Goal: Information Seeking & Learning: Learn about a topic

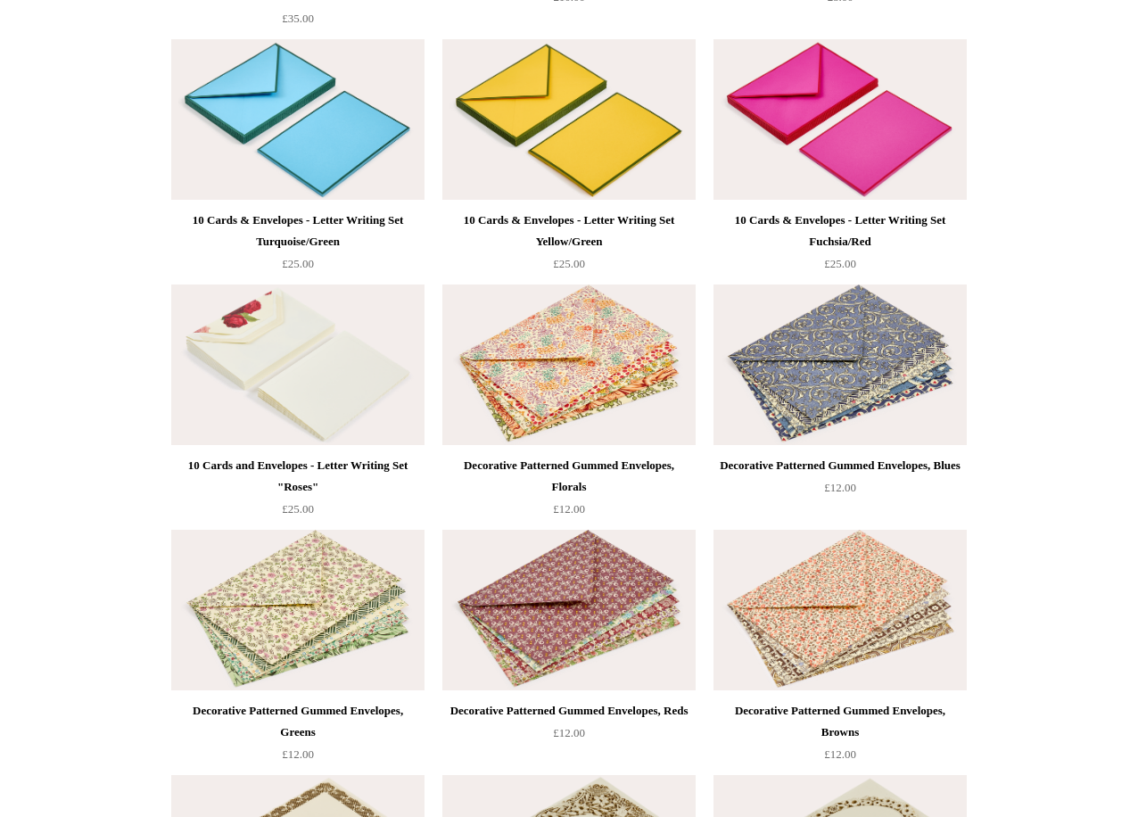
scroll to position [2157, 0]
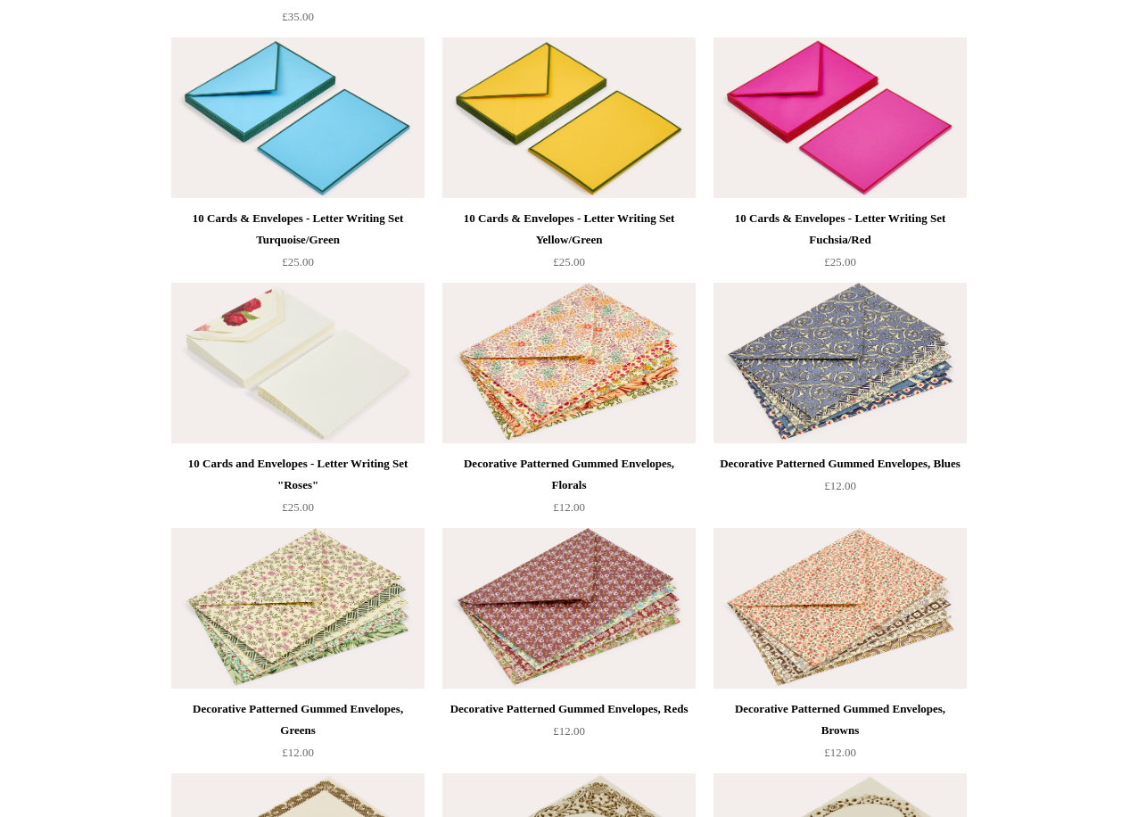
click at [885, 397] on img at bounding box center [840, 363] width 253 height 161
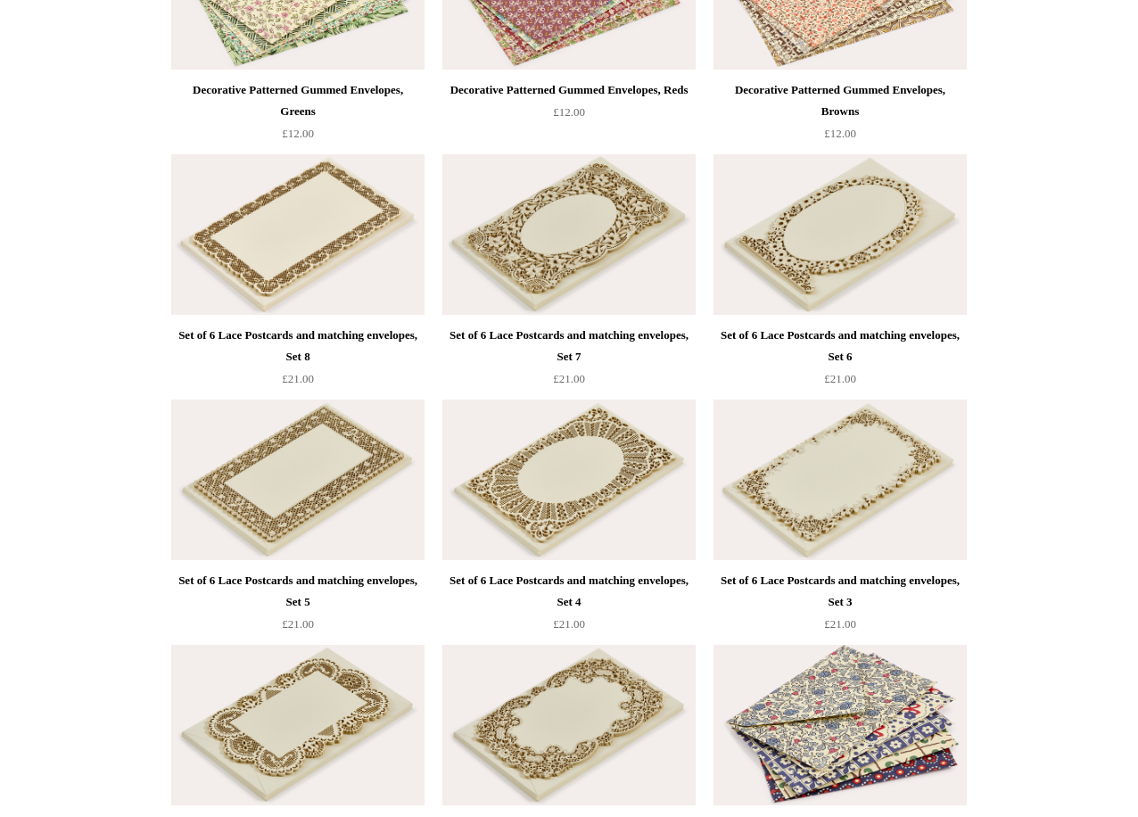
scroll to position [2850, 0]
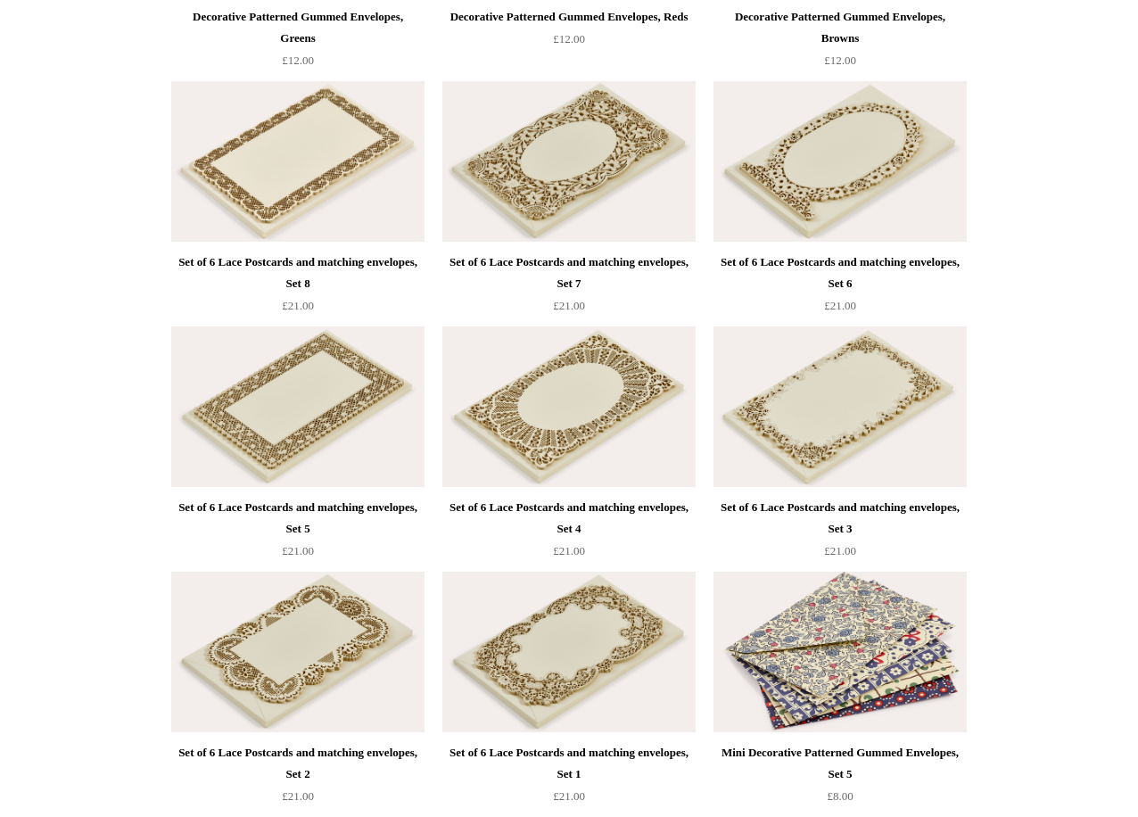
click at [912, 408] on img at bounding box center [840, 407] width 253 height 161
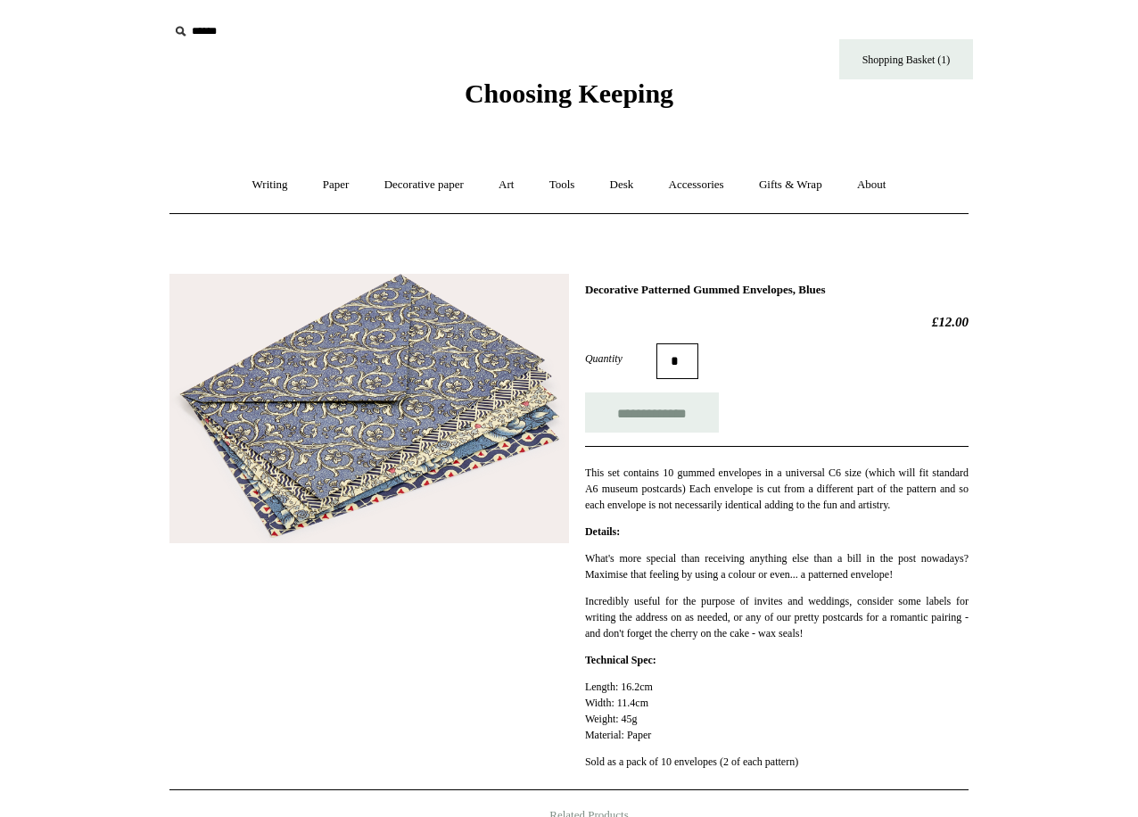
click at [425, 487] on img at bounding box center [370, 409] width 400 height 270
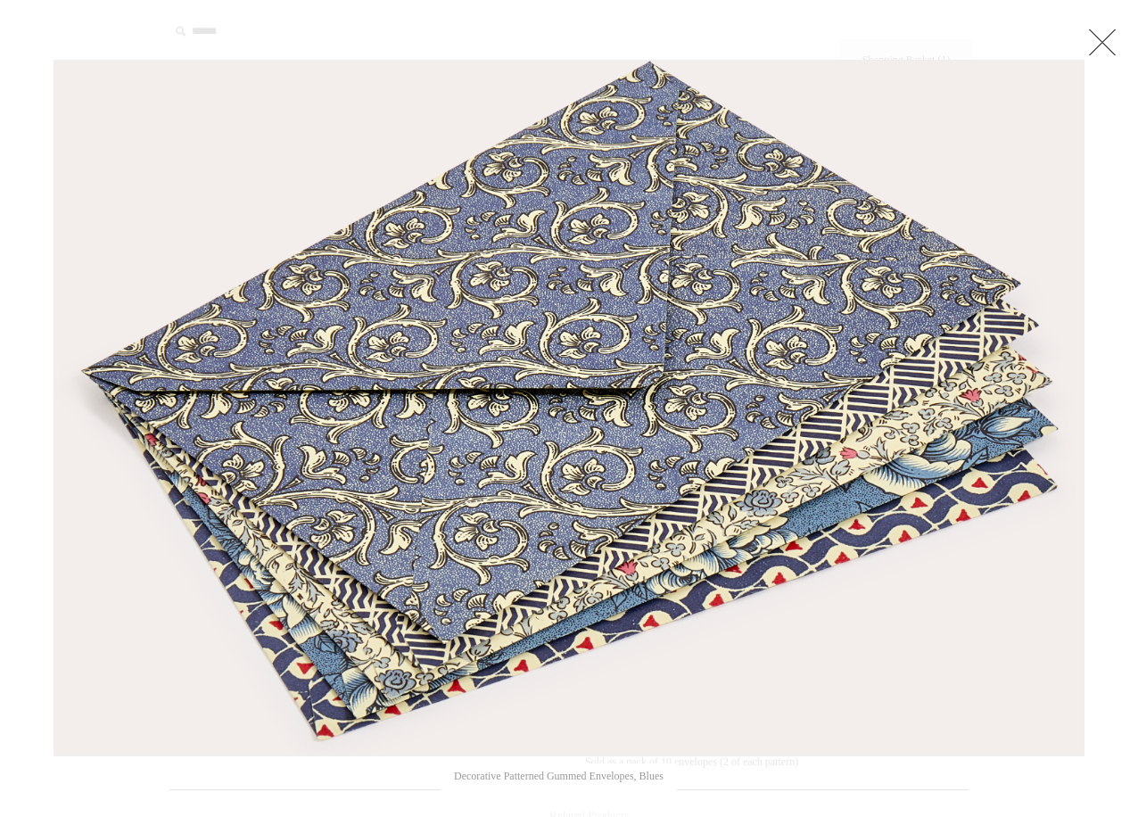
click at [1102, 42] on link at bounding box center [1103, 42] width 36 height 36
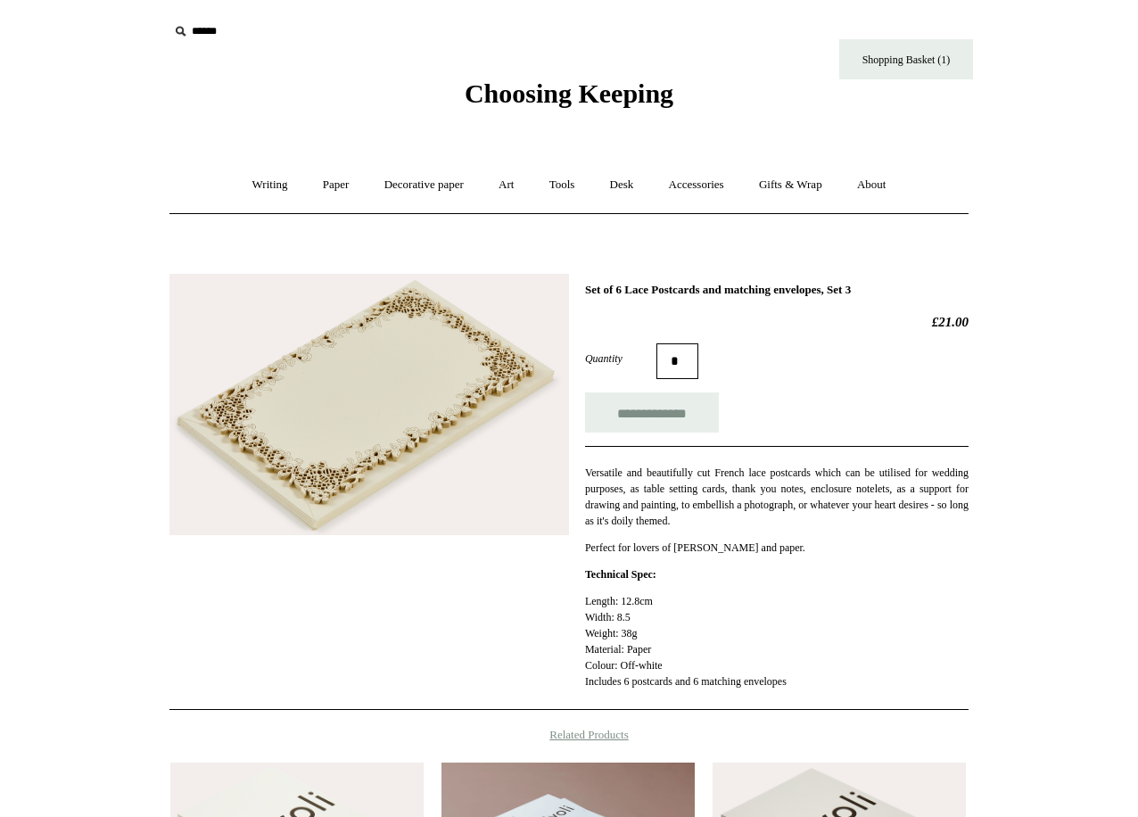
click at [324, 416] on img at bounding box center [370, 404] width 400 height 261
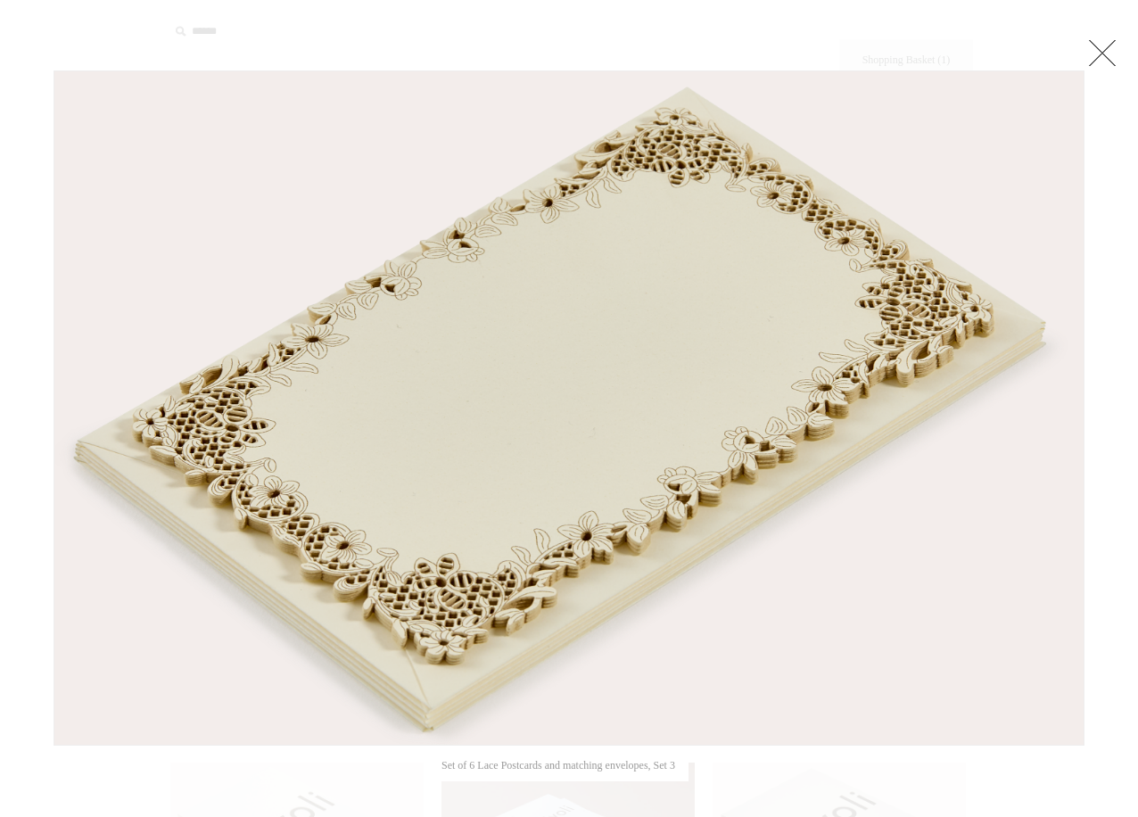
click at [1094, 54] on link at bounding box center [1103, 53] width 36 height 36
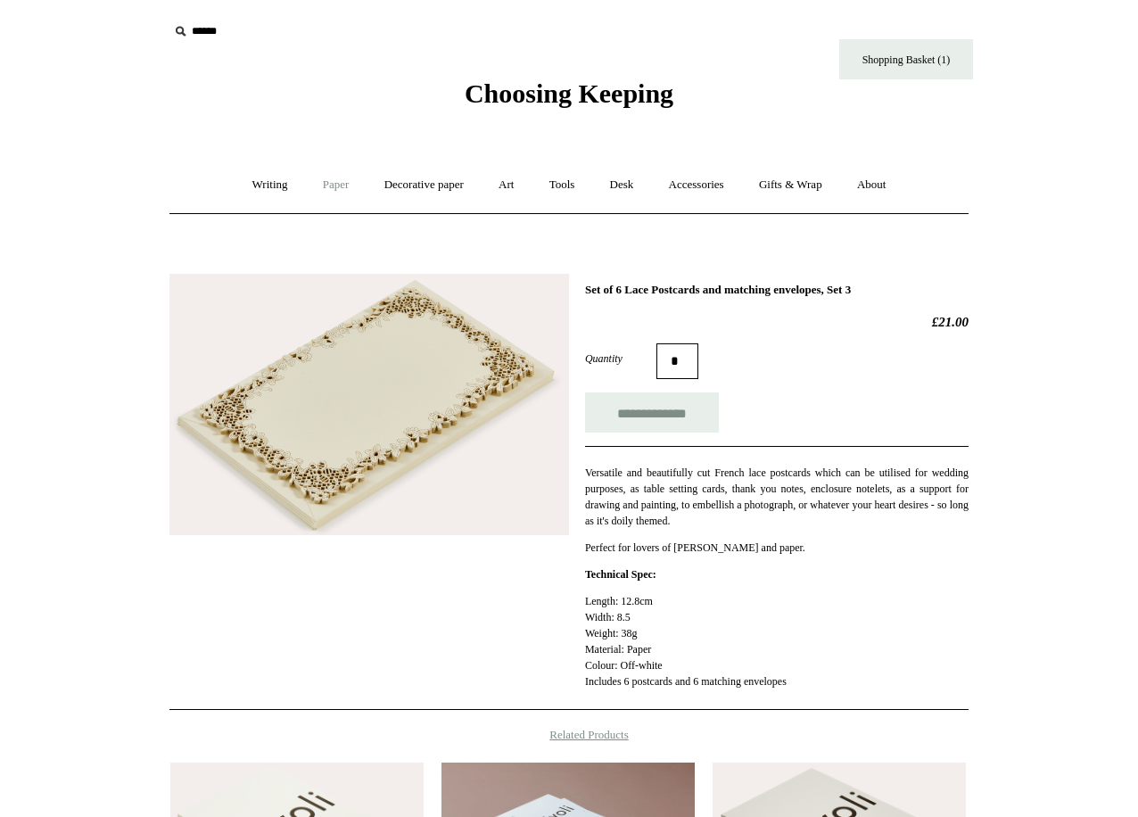
click at [339, 188] on link "Paper +" at bounding box center [336, 184] width 59 height 47
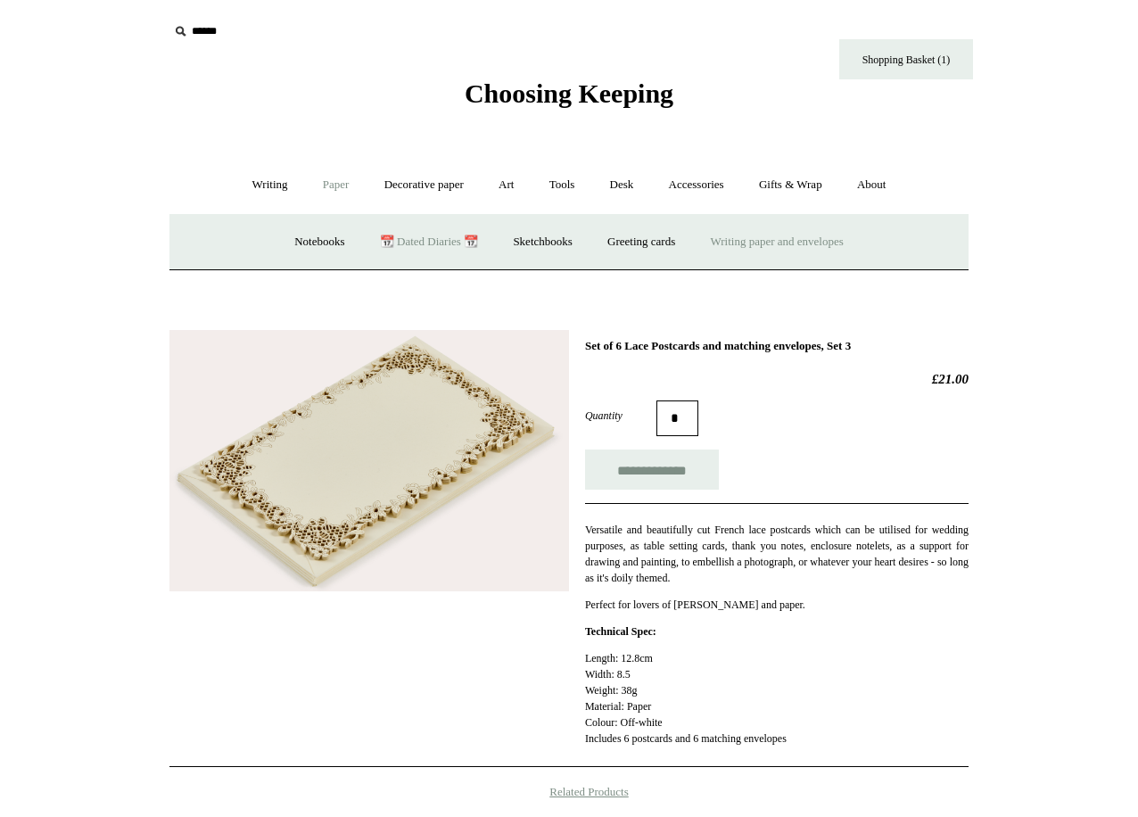
click at [423, 239] on link "📆 Dated Diaries 📆" at bounding box center [429, 242] width 130 height 47
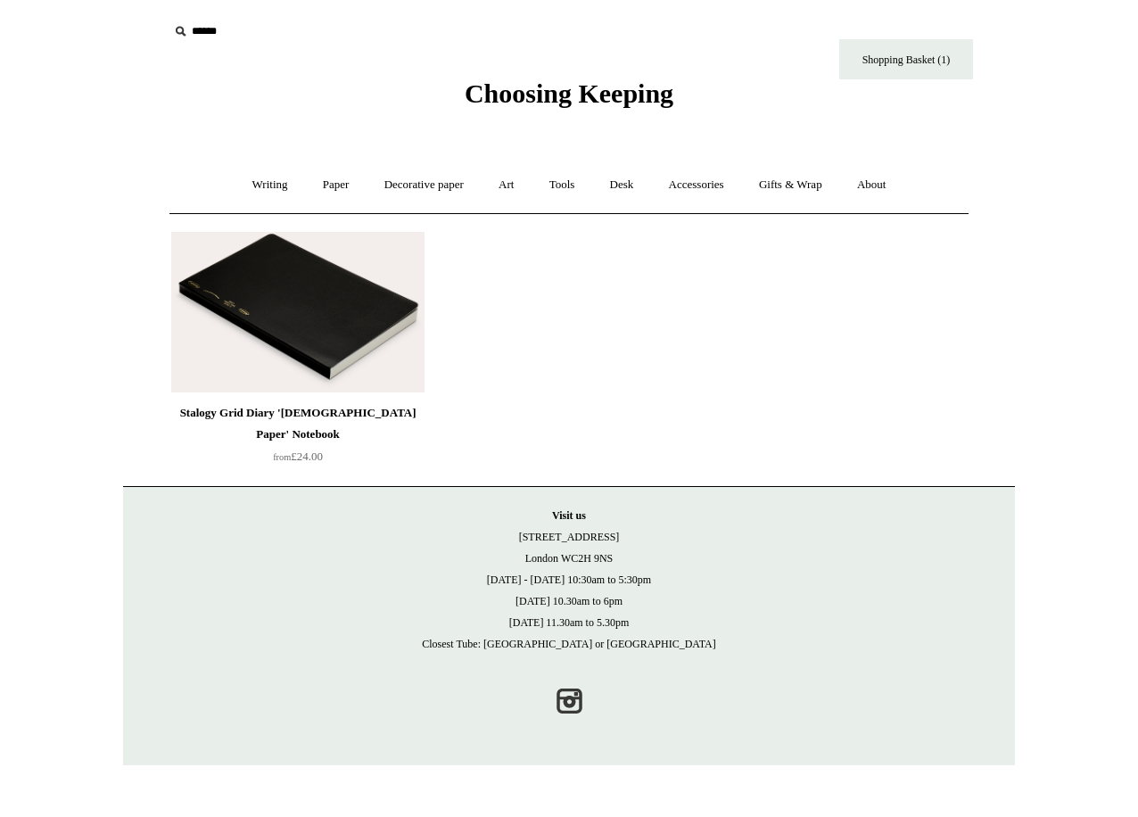
click at [272, 310] on img at bounding box center [297, 312] width 253 height 161
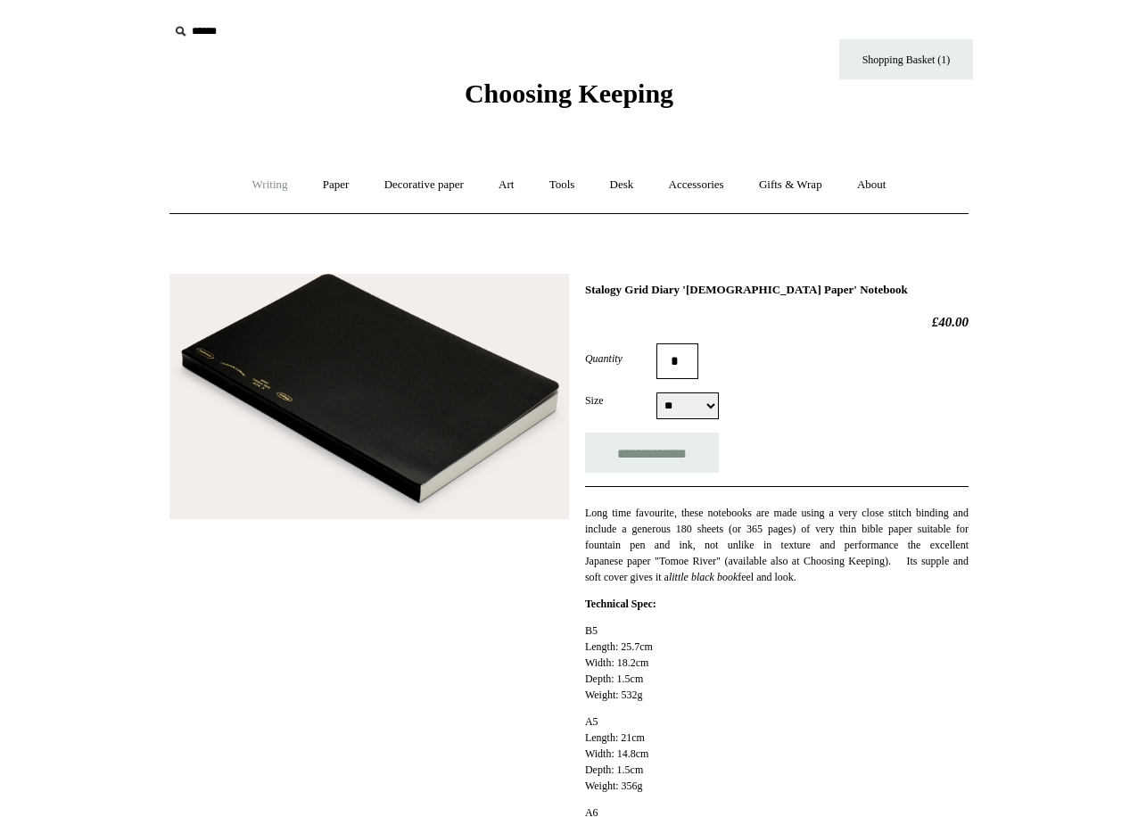
click at [275, 192] on link "Writing +" at bounding box center [270, 184] width 68 height 47
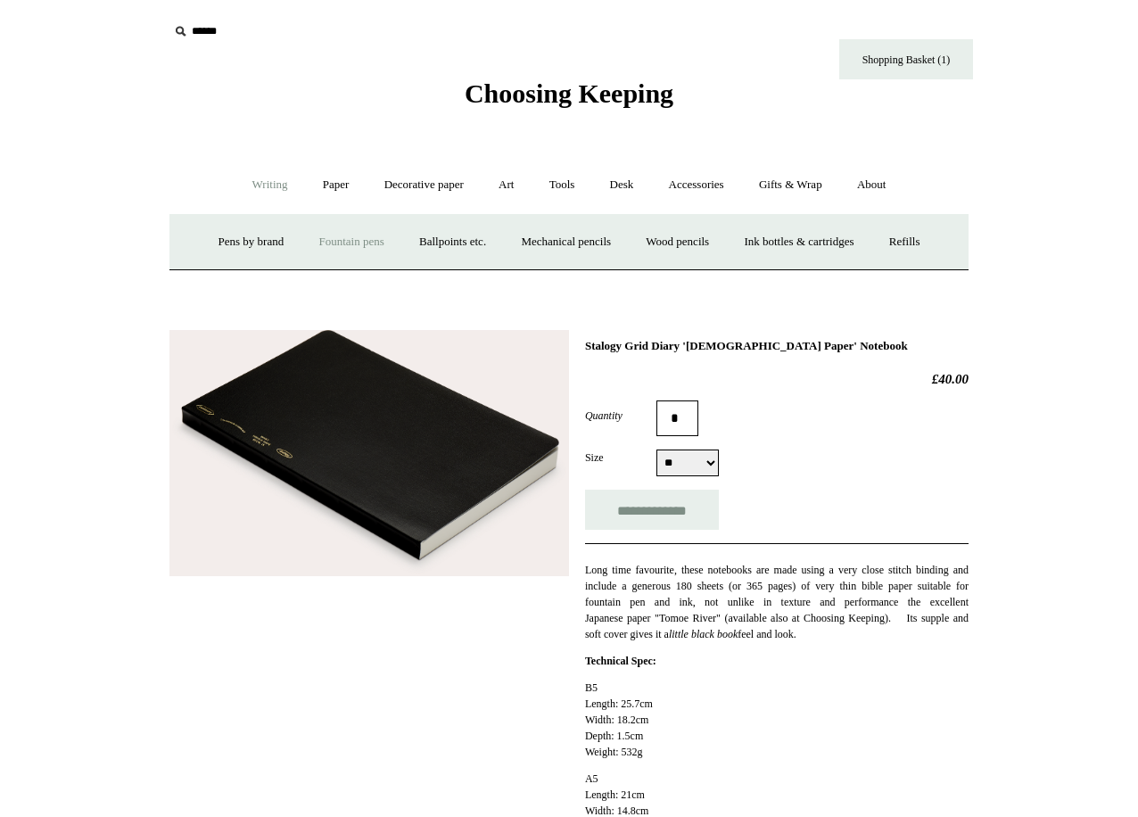
click at [337, 236] on link "Fountain pens +" at bounding box center [350, 242] width 97 height 47
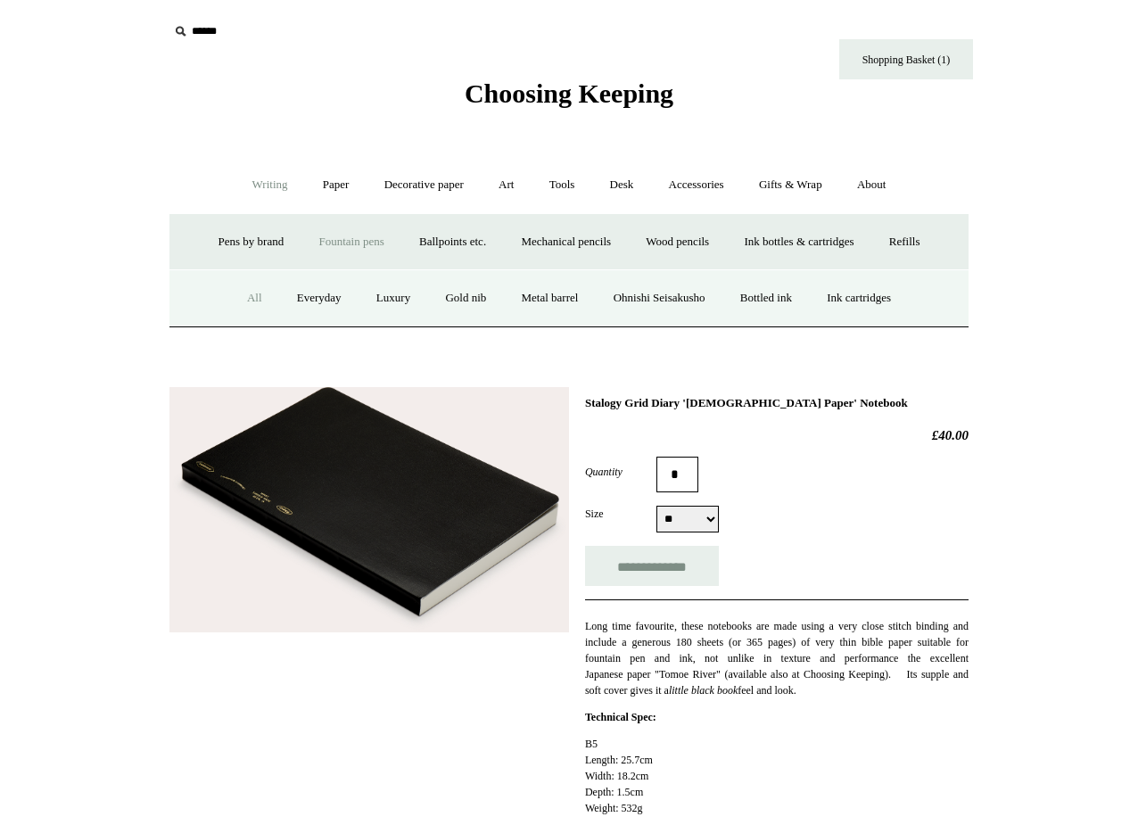
click at [239, 295] on link "All" at bounding box center [254, 298] width 47 height 47
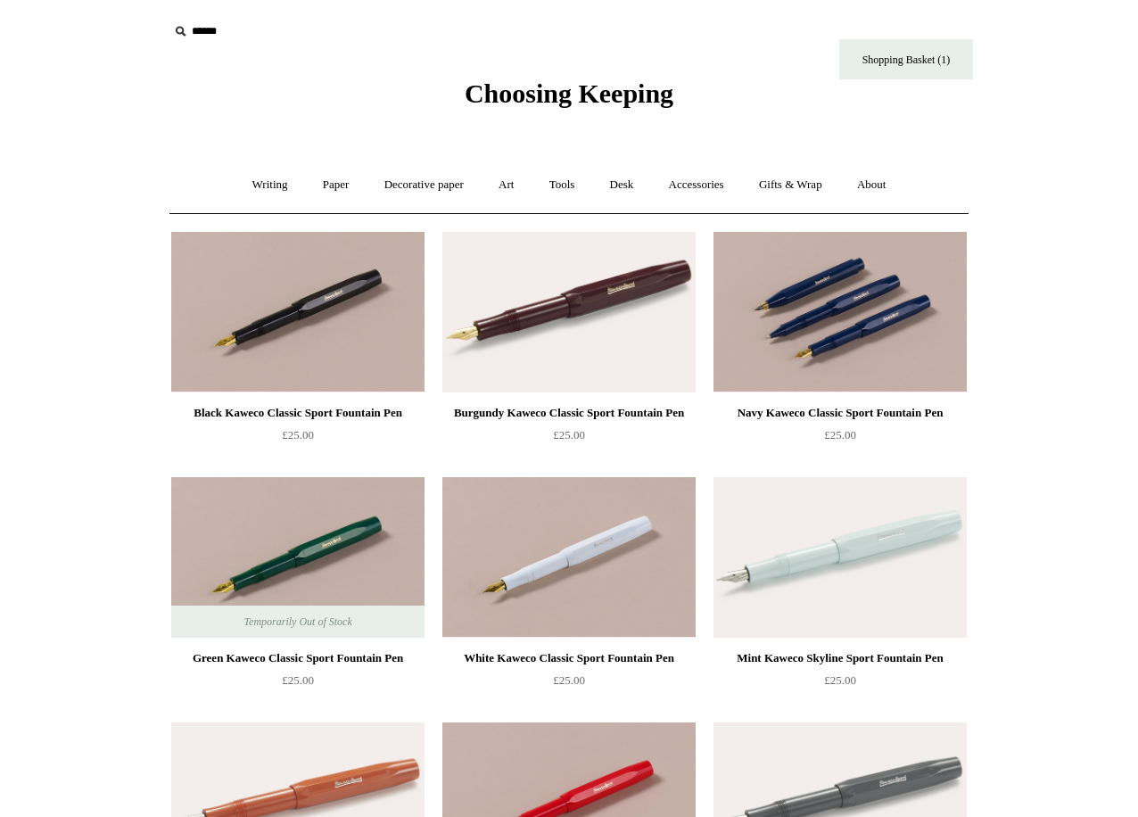
click at [766, 310] on img at bounding box center [840, 312] width 253 height 161
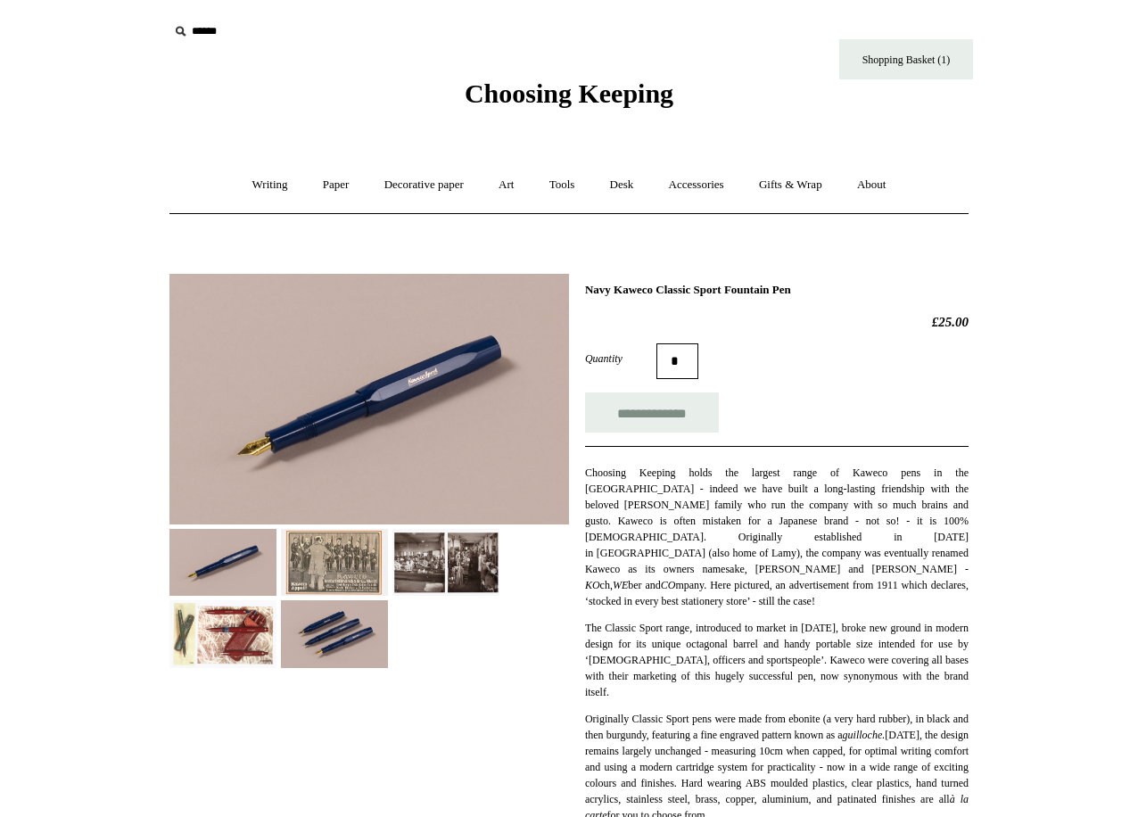
click at [201, 563] on img at bounding box center [223, 562] width 107 height 67
click at [324, 548] on img at bounding box center [334, 562] width 107 height 67
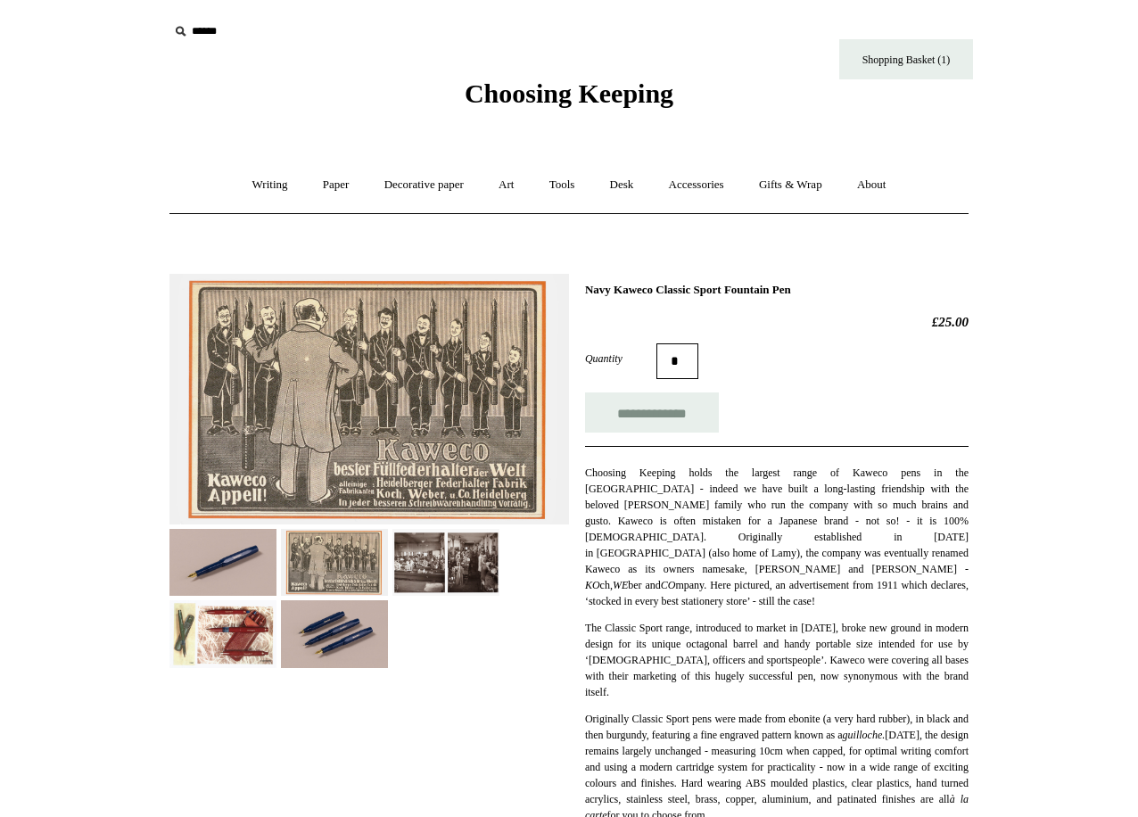
click at [421, 561] on img at bounding box center [446, 562] width 107 height 67
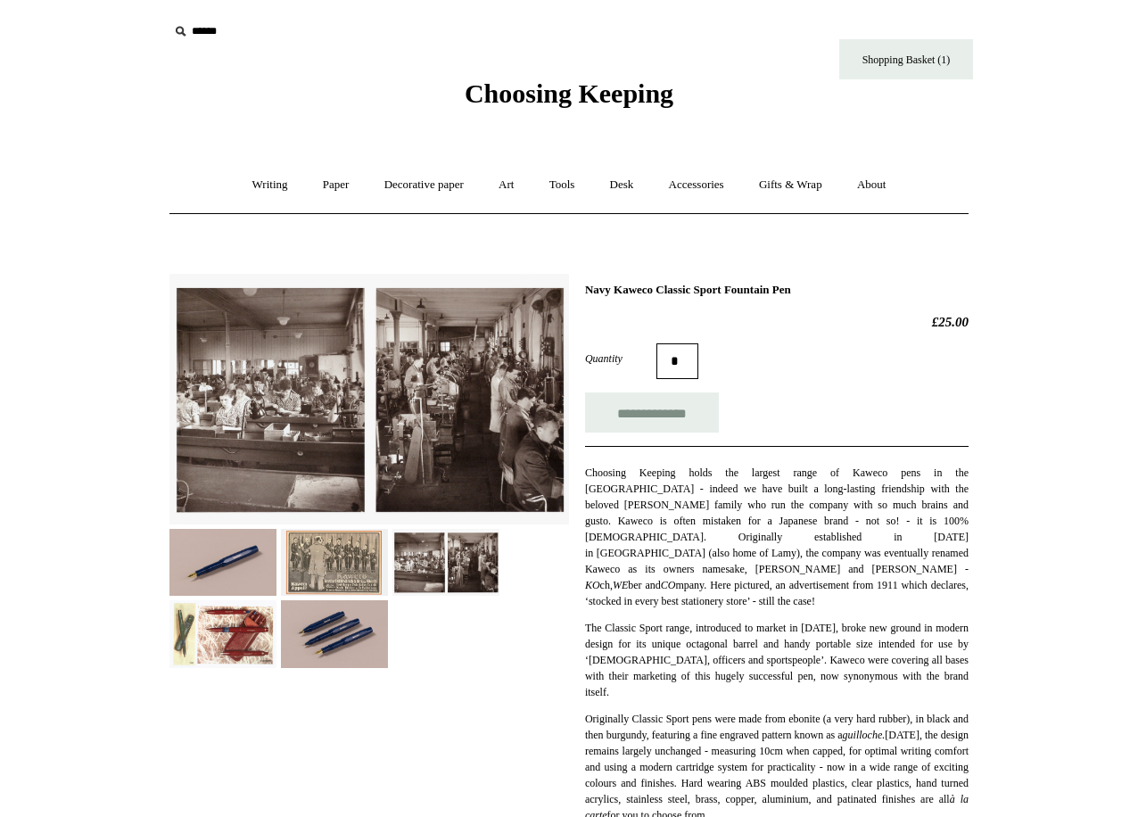
click at [257, 312] on img at bounding box center [370, 399] width 400 height 251
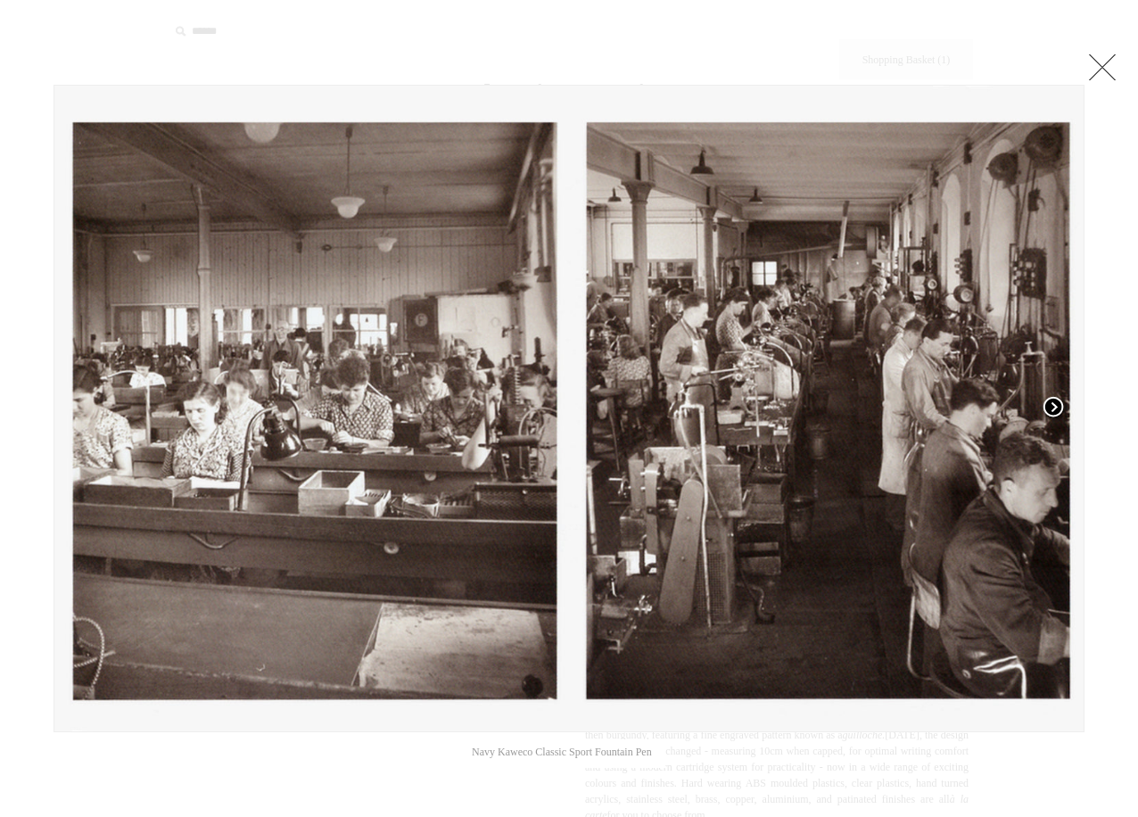
click at [1047, 406] on span at bounding box center [1053, 408] width 27 height 27
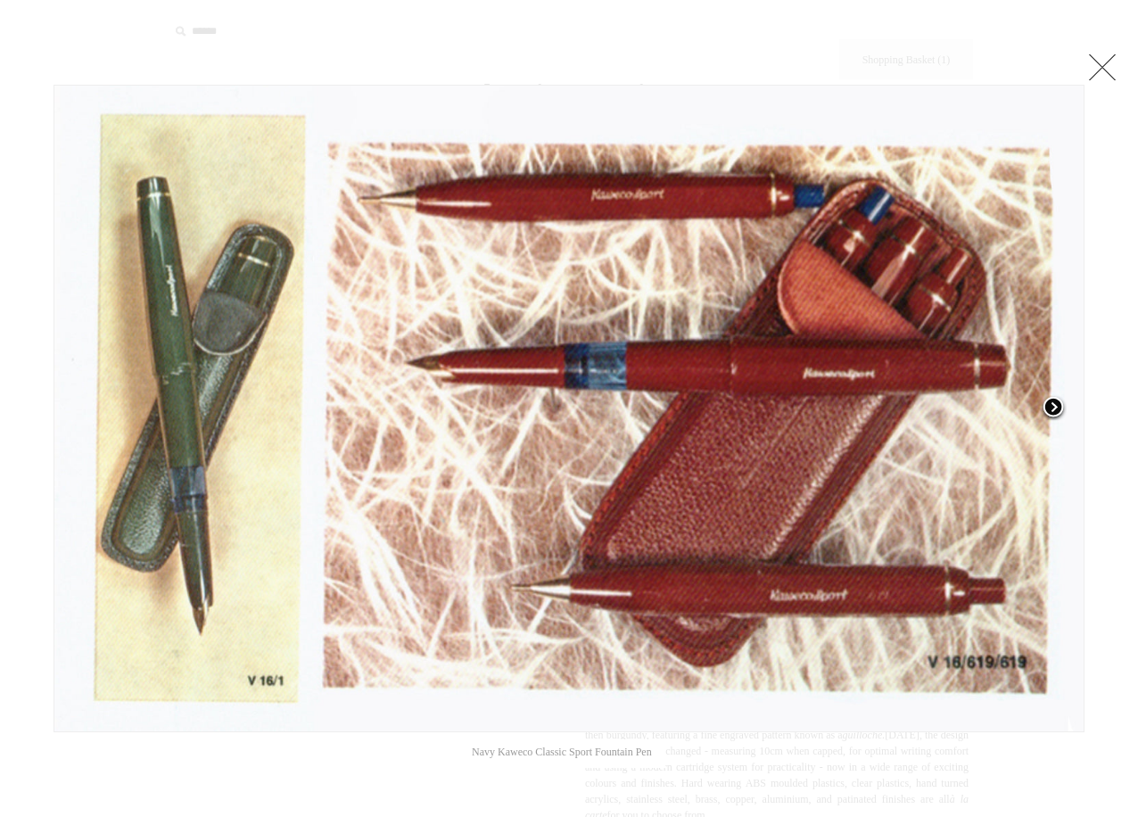
click at [1047, 406] on span at bounding box center [1053, 408] width 27 height 27
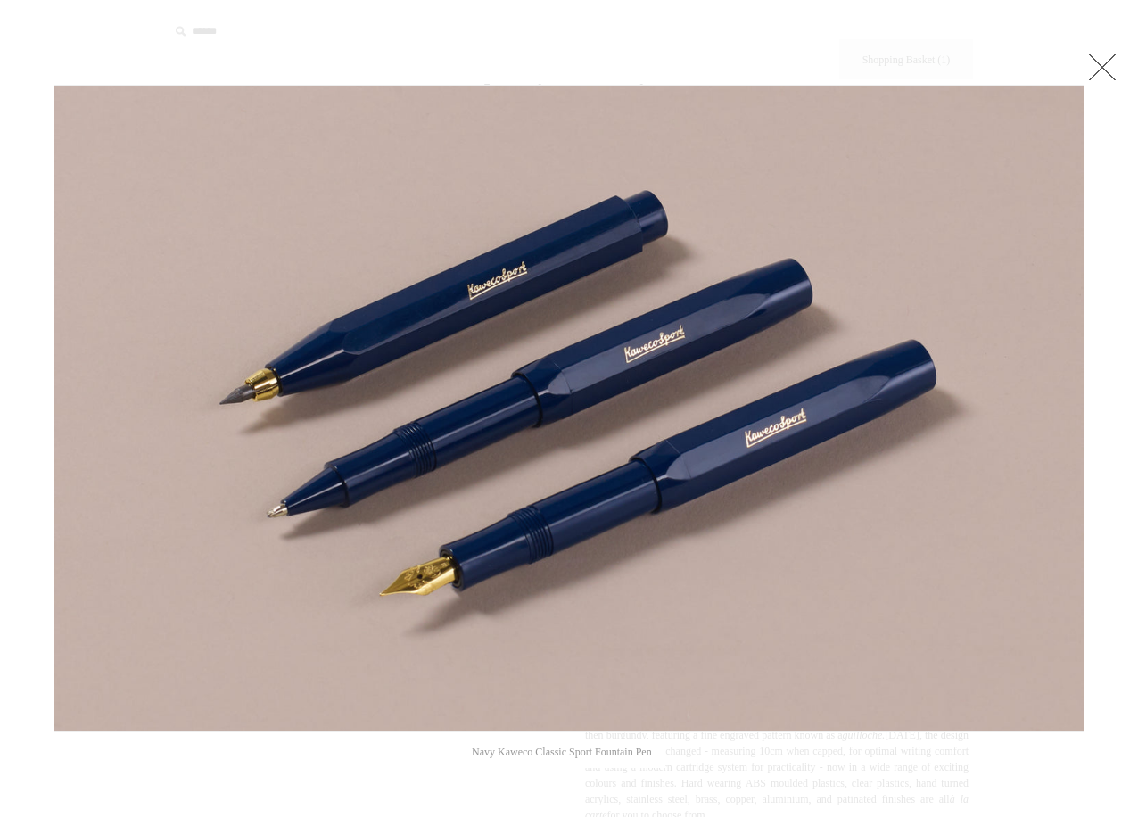
click at [1106, 76] on link at bounding box center [1103, 67] width 36 height 36
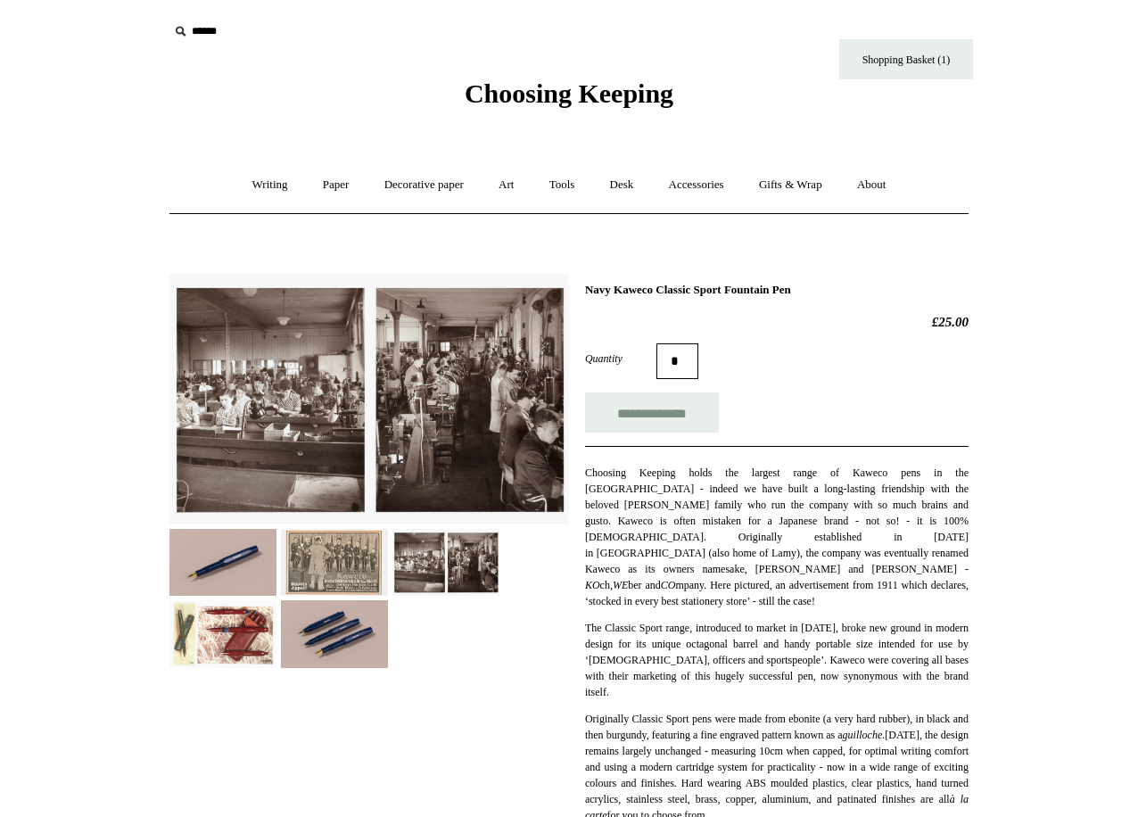
click at [241, 586] on img at bounding box center [223, 562] width 107 height 67
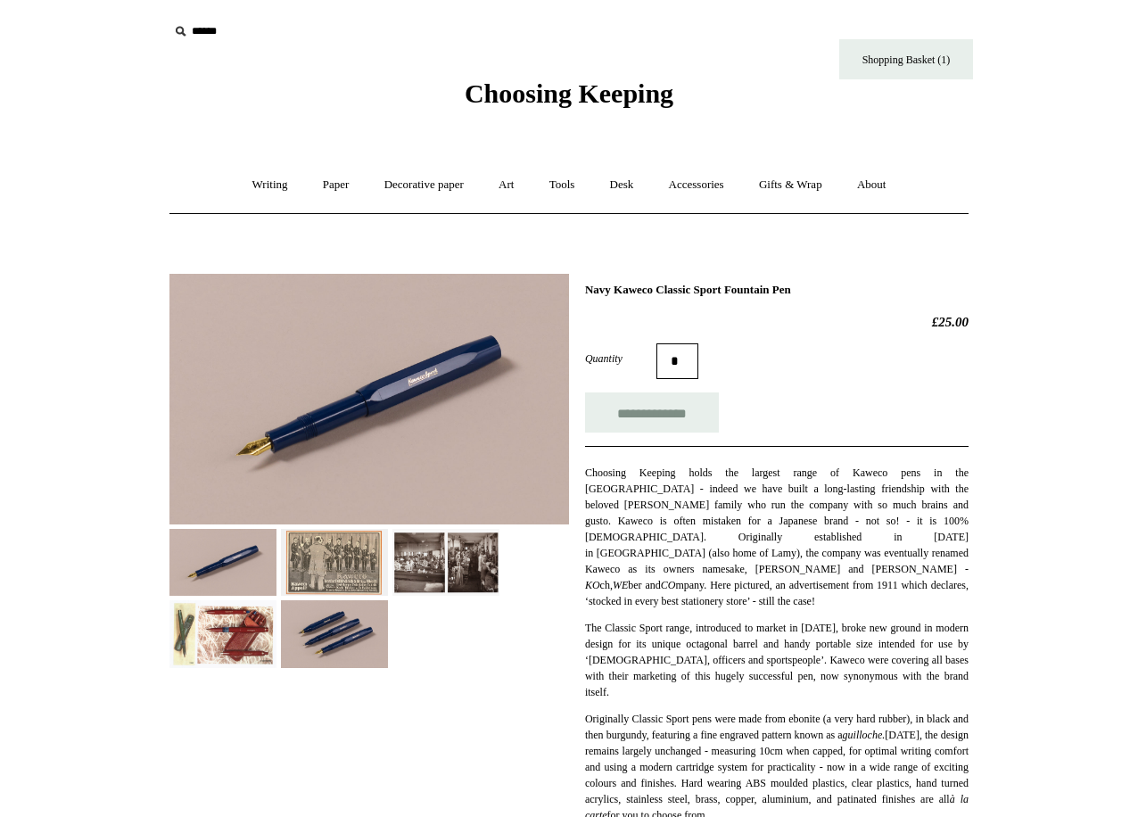
click at [290, 450] on img at bounding box center [370, 399] width 400 height 251
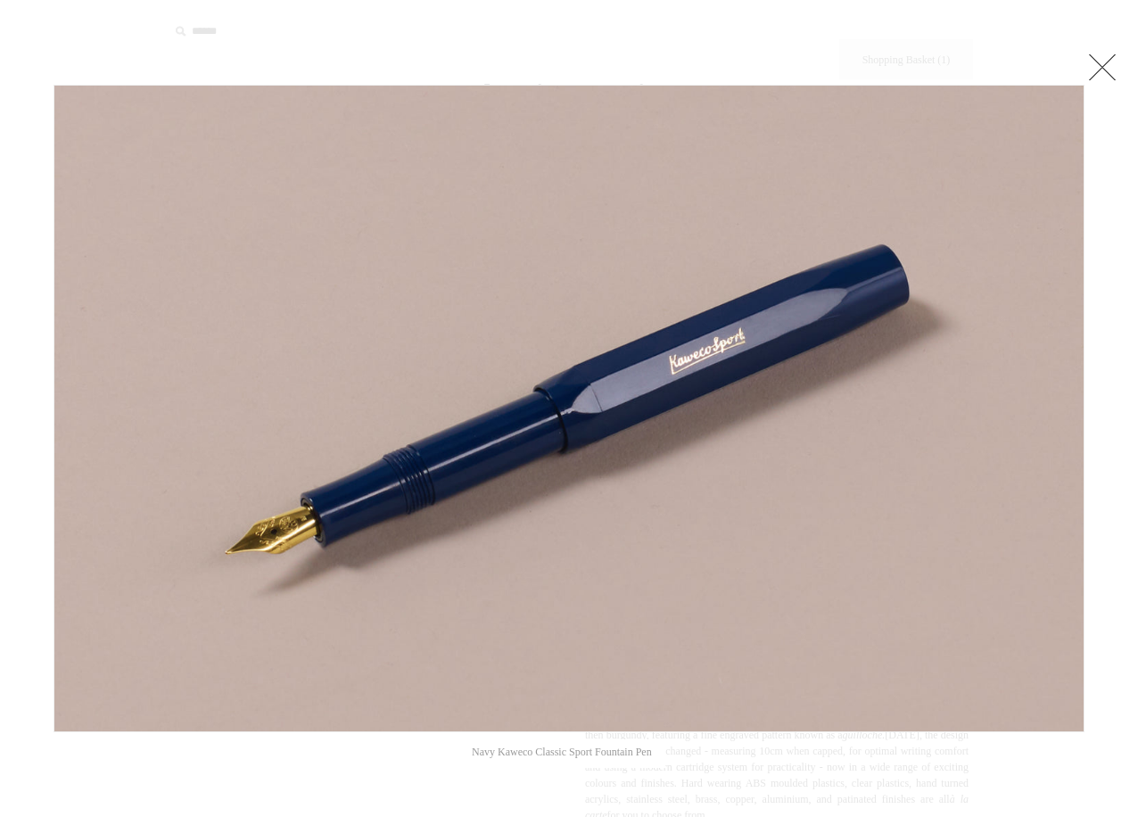
click at [1104, 75] on link at bounding box center [1103, 67] width 36 height 36
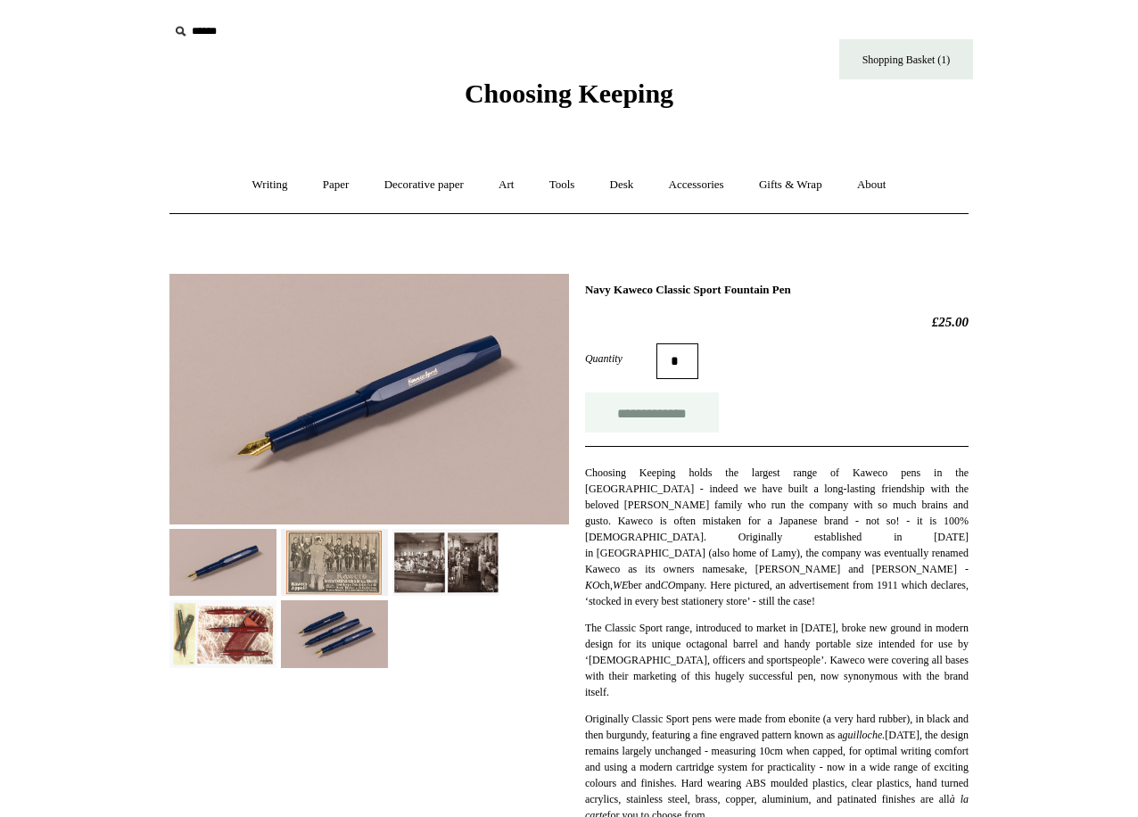
click at [633, 415] on input "**********" at bounding box center [652, 413] width 134 height 40
click at [559, 190] on link "Tools +" at bounding box center [563, 184] width 58 height 47
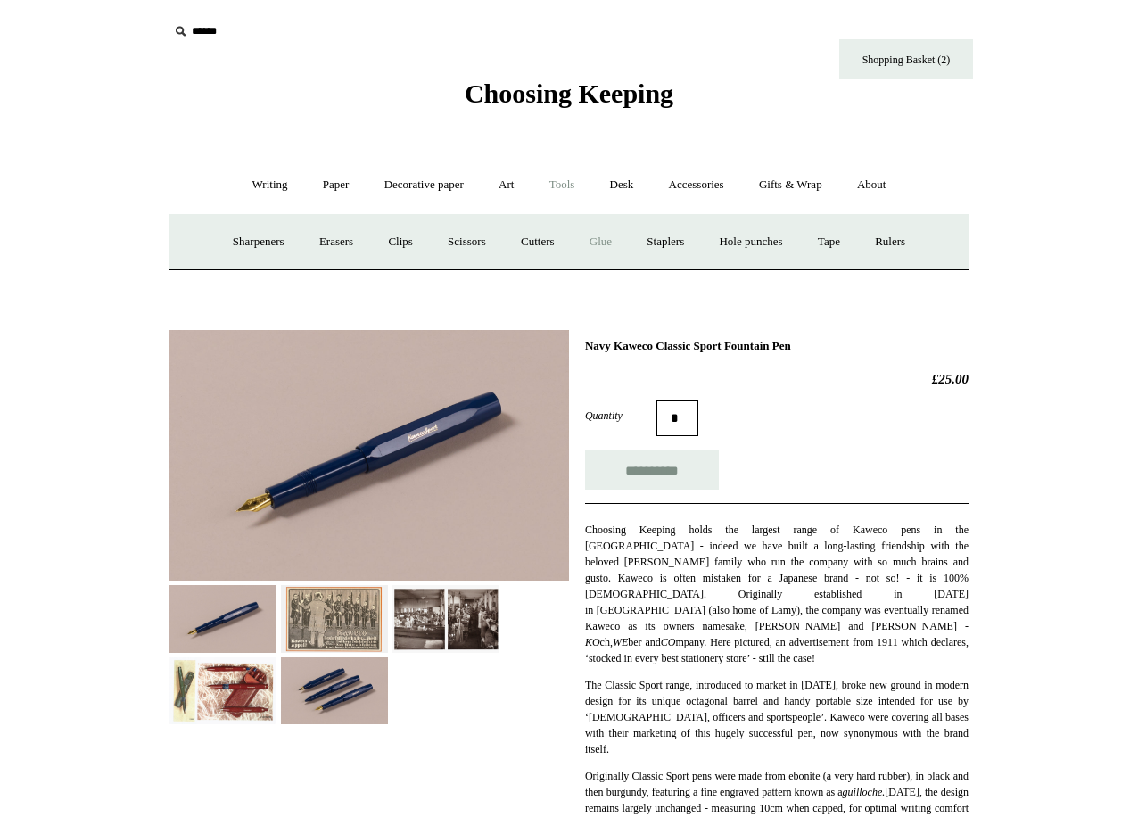
type input "**********"
click at [270, 190] on link "Writing +" at bounding box center [270, 184] width 68 height 47
click at [257, 240] on link "Pens by brand +" at bounding box center [252, 242] width 98 height 47
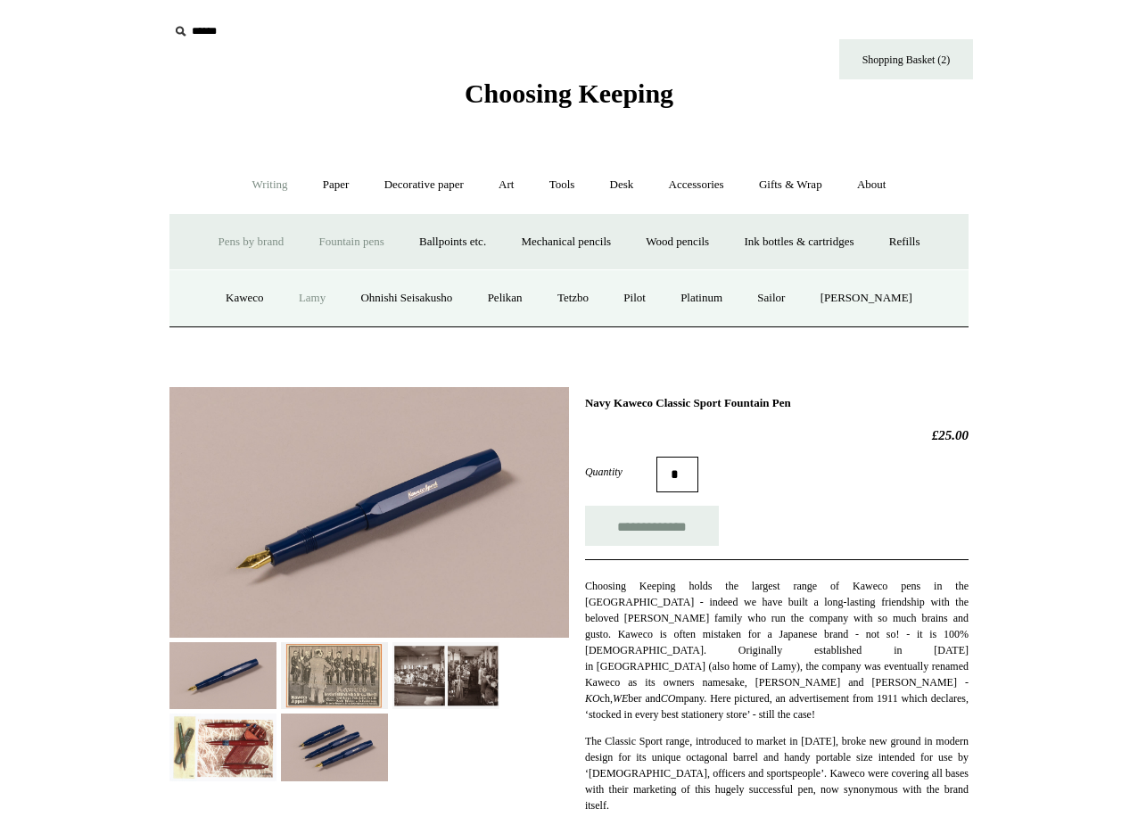
click at [310, 308] on link "Lamy" at bounding box center [312, 298] width 59 height 47
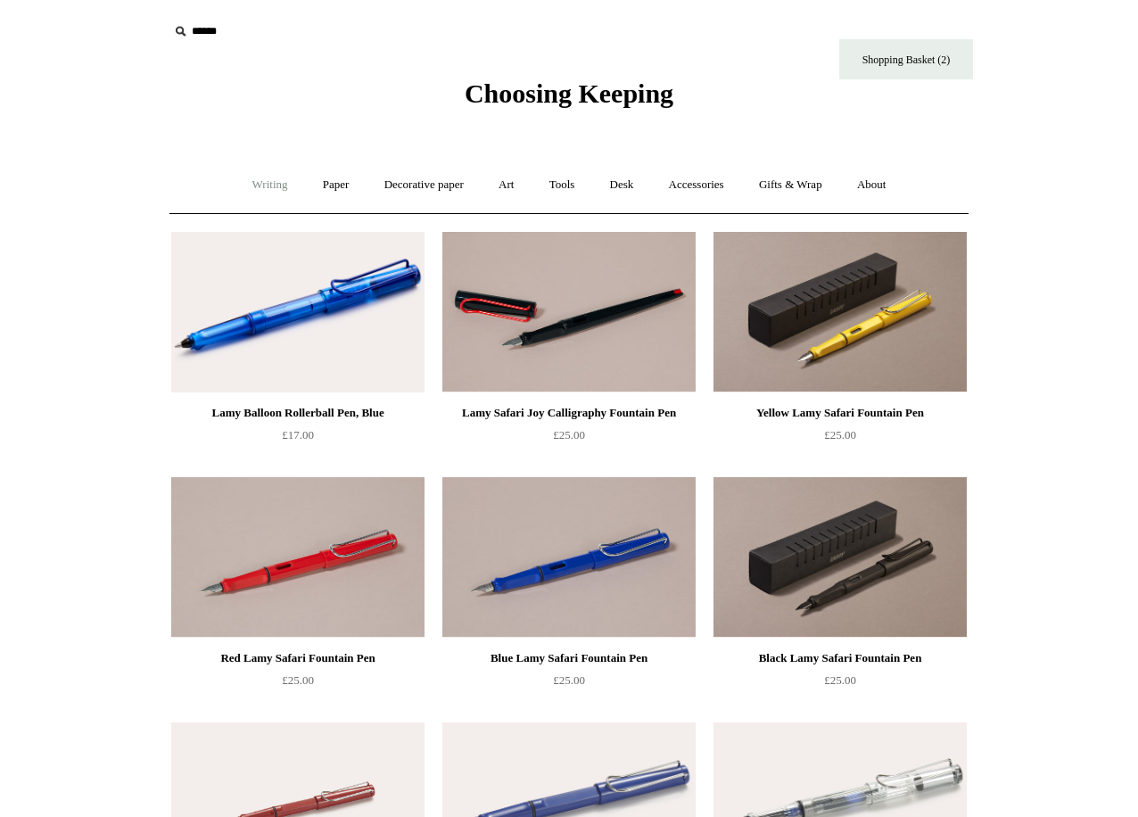
click at [266, 166] on link "Writing +" at bounding box center [270, 184] width 68 height 47
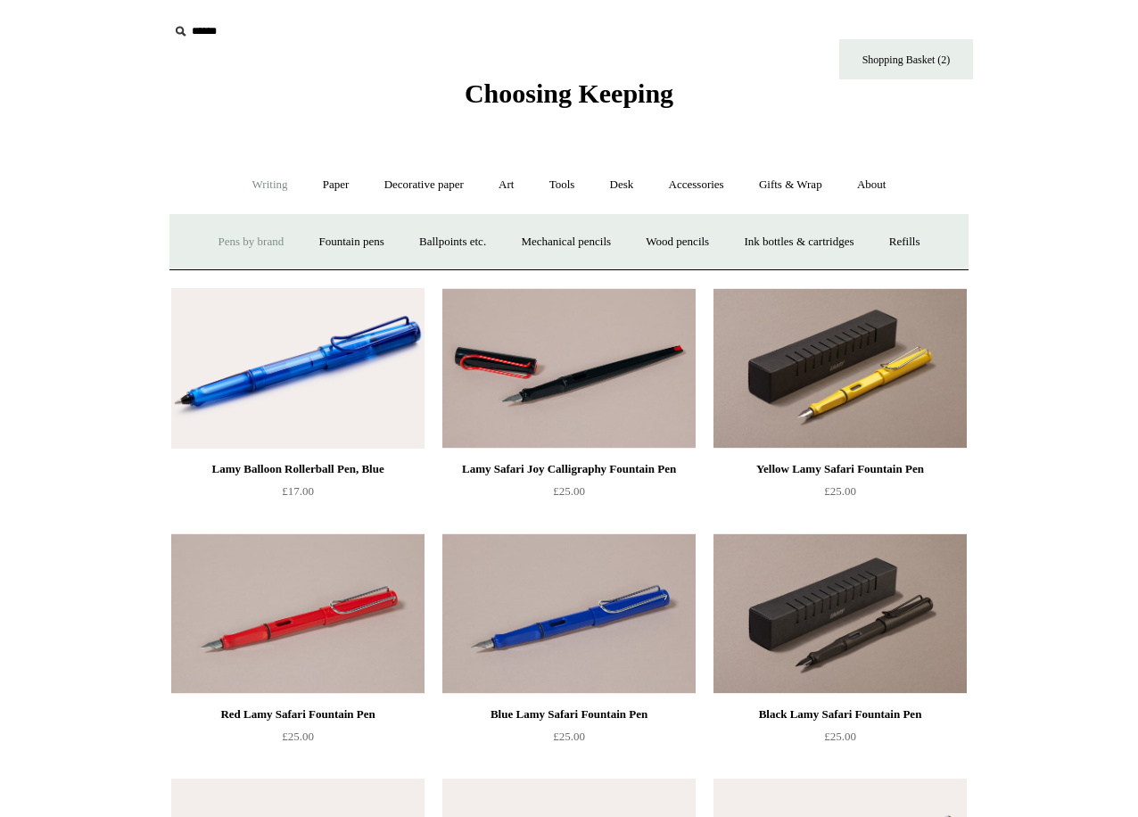
click at [251, 248] on link "Pens by brand +" at bounding box center [252, 242] width 98 height 47
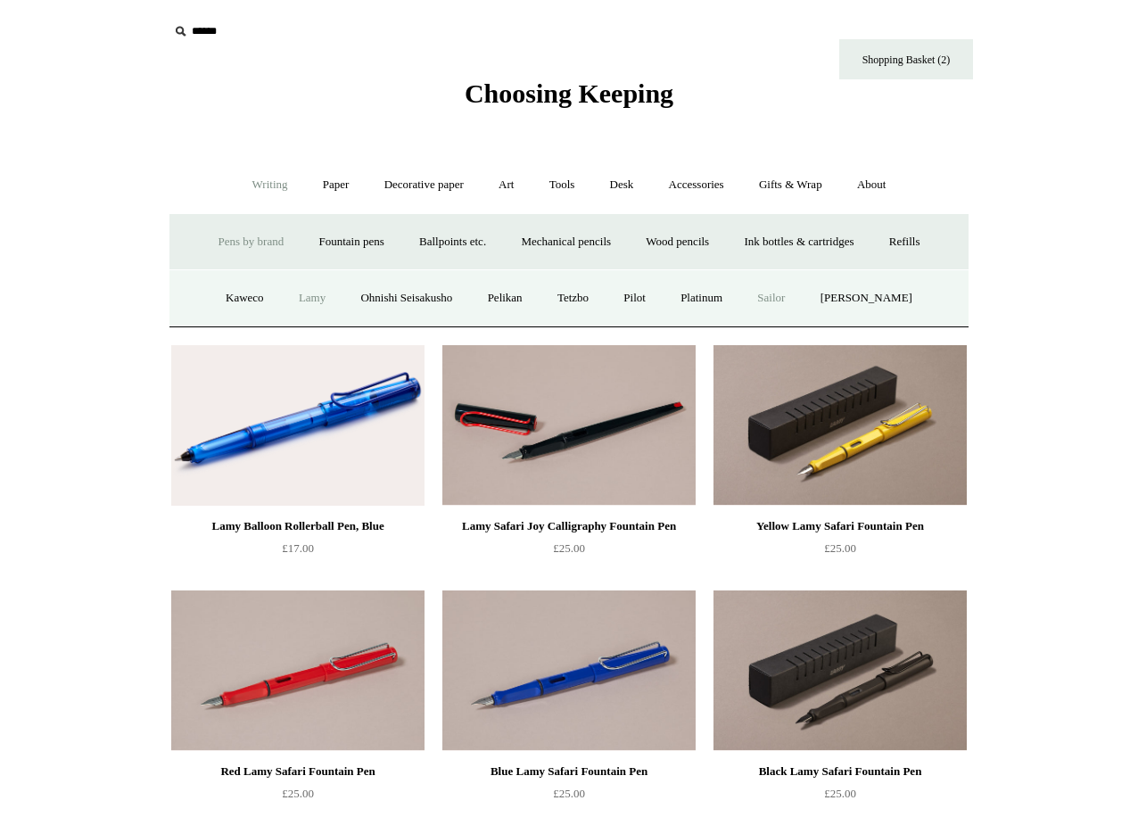
click at [784, 296] on link "Sailor" at bounding box center [771, 298] width 60 height 47
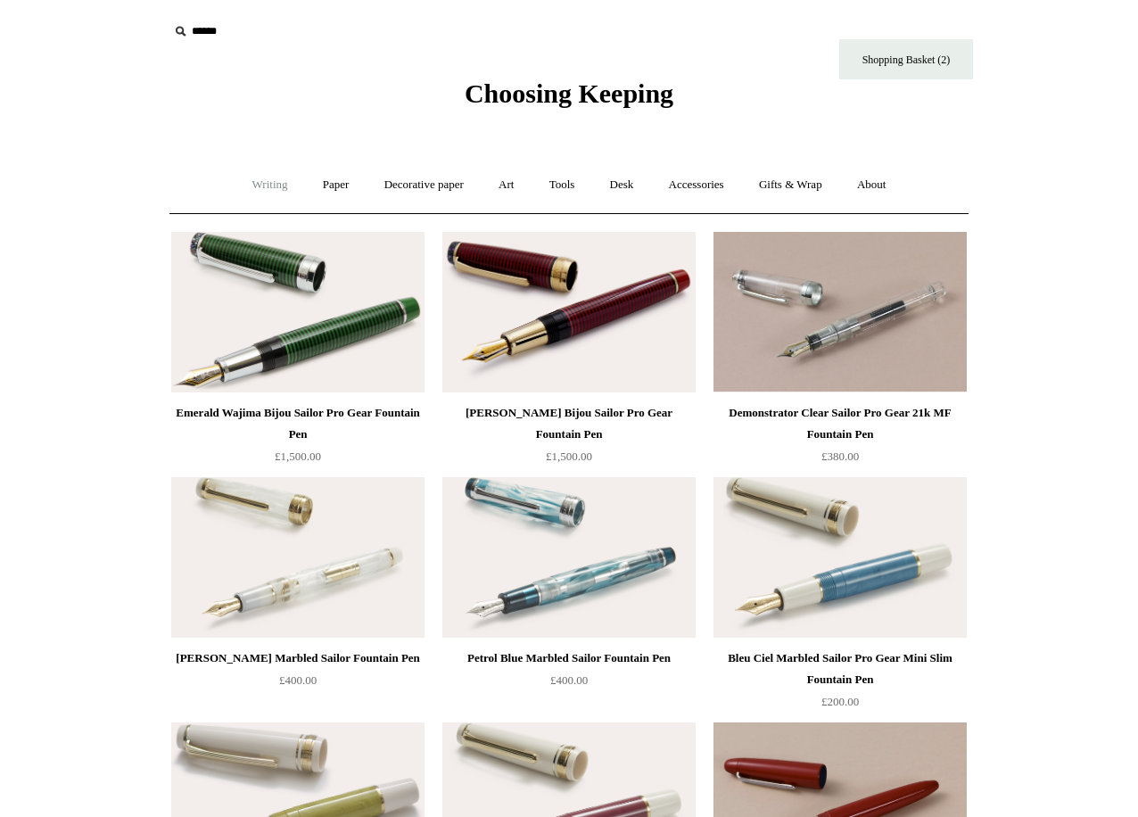
click at [274, 179] on link "Writing +" at bounding box center [270, 184] width 68 height 47
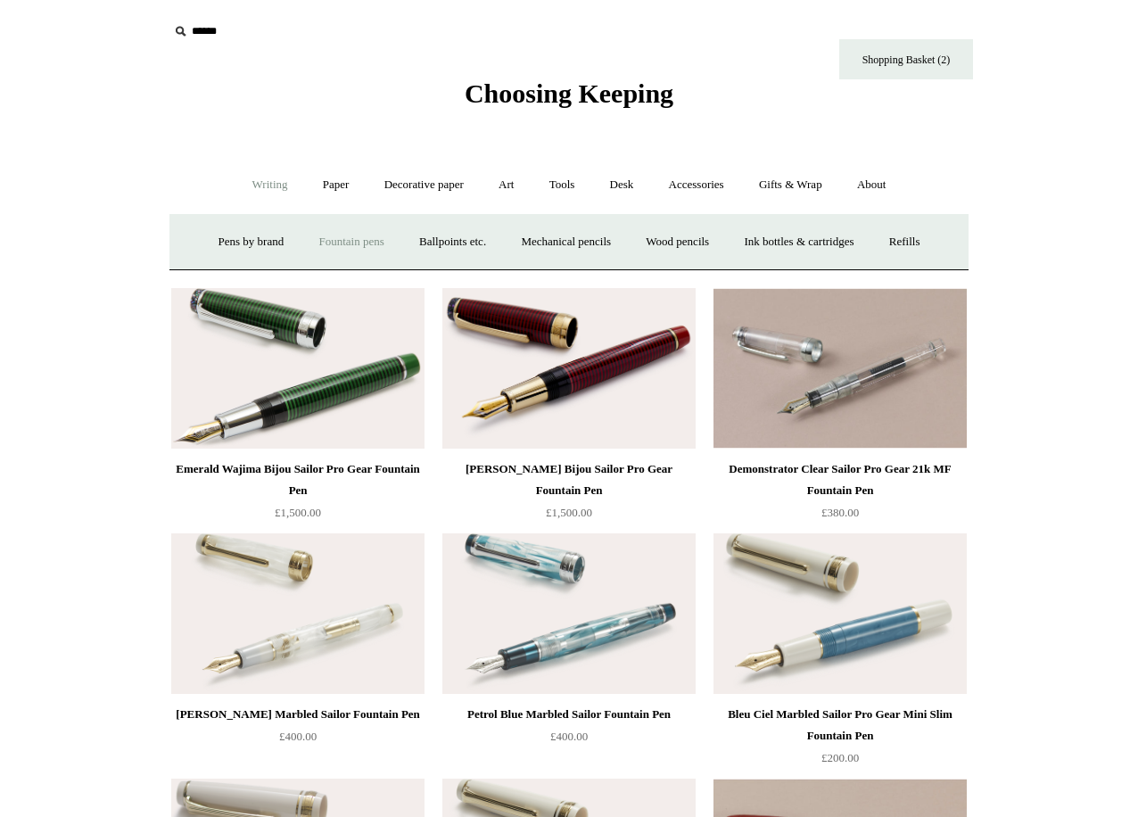
click at [318, 244] on link "Fountain pens +" at bounding box center [350, 242] width 97 height 47
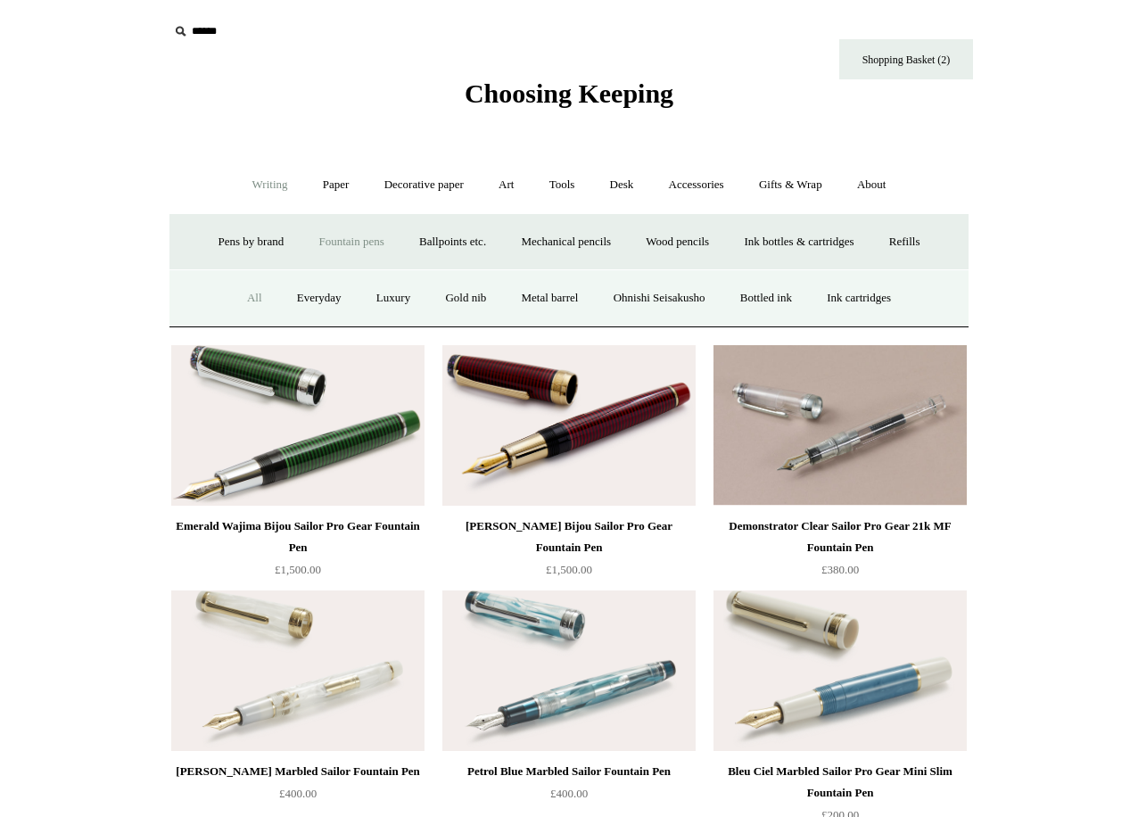
click at [236, 301] on link "All" at bounding box center [254, 298] width 47 height 47
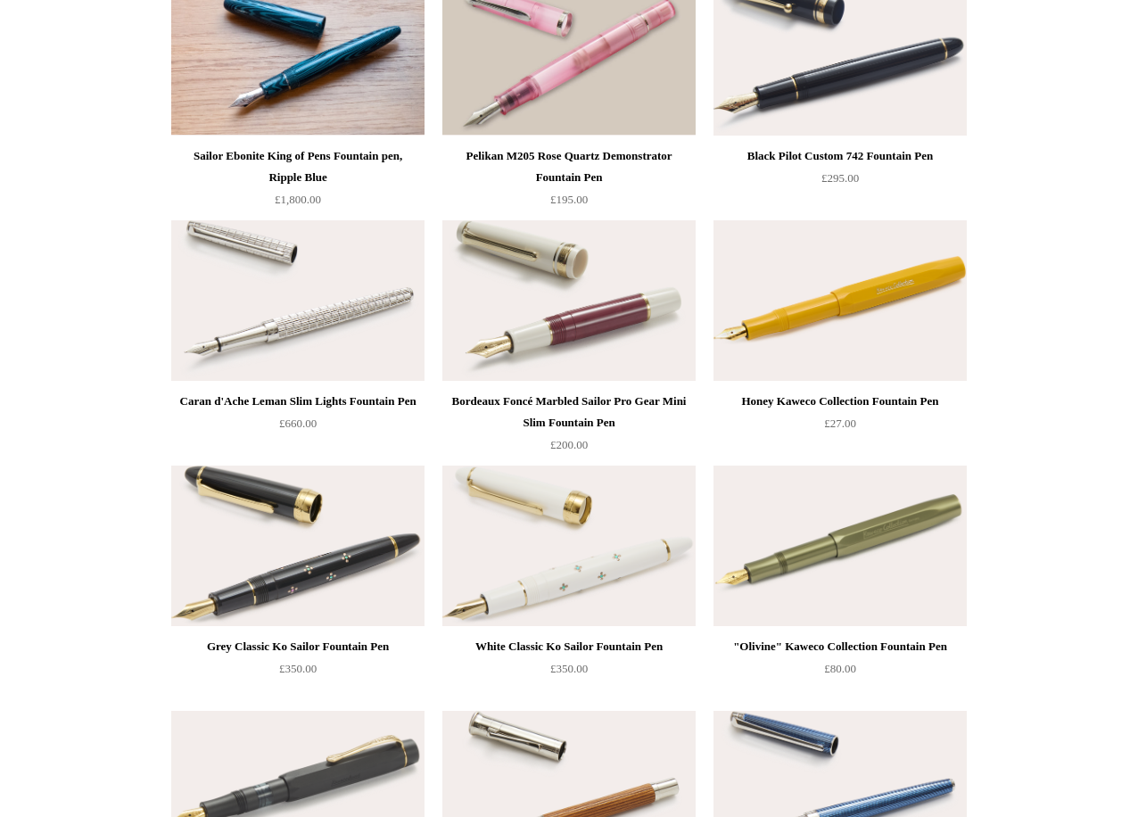
scroll to position [7503, 0]
